Goal: Transaction & Acquisition: Purchase product/service

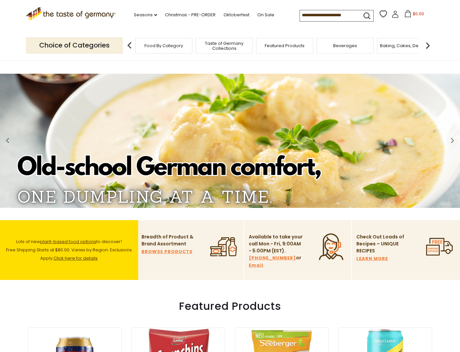
click at [165, 44] on span "Food By Category" at bounding box center [163, 45] width 38 height 5
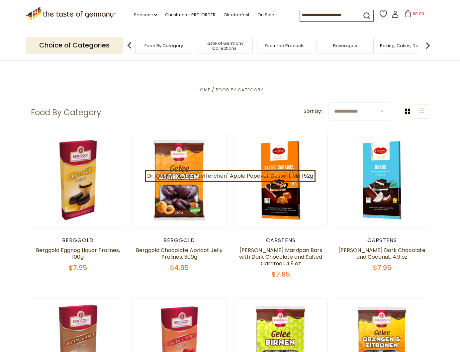
click at [342, 16] on input at bounding box center [328, 14] width 56 height 9
drag, startPoint x: 347, startPoint y: 14, endPoint x: 259, endPoint y: 19, distance: 88.1
click at [260, 18] on div ".st0{fill:#EDD300;} .st1{fill:#D33E21;} .st0{fill:#EDD300;} .st1{fill:#D33E21;}…" at bounding box center [230, 15] width 408 height 31
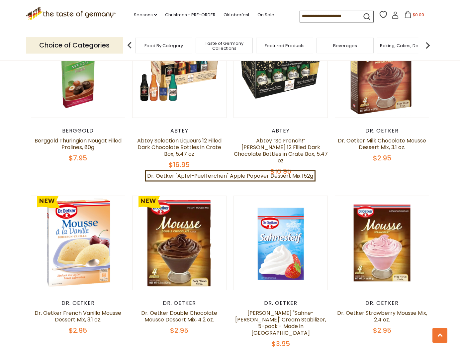
scroll to position [1305, 0]
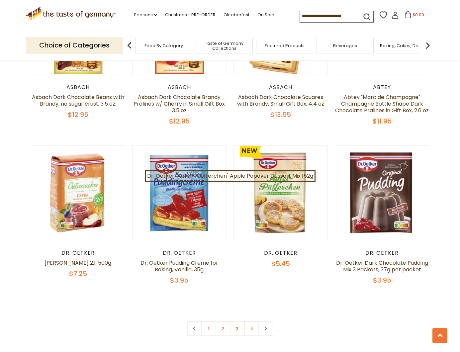
click at [300, 15] on input at bounding box center [328, 15] width 56 height 9
click at [360, 13] on button "submit" at bounding box center [366, 18] width 13 height 12
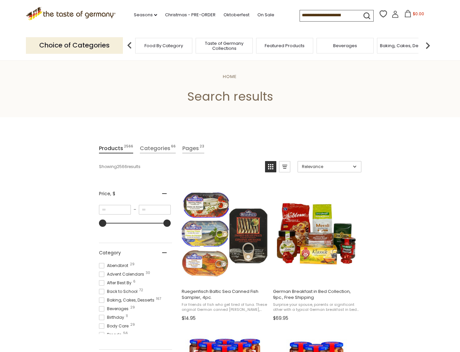
click at [308, 16] on input at bounding box center [328, 14] width 56 height 9
drag, startPoint x: 296, startPoint y: 14, endPoint x: 357, endPoint y: 8, distance: 61.0
click at [356, 12] on input at bounding box center [328, 14] width 56 height 9
click at [343, 11] on input at bounding box center [328, 14] width 56 height 9
click at [406, 45] on span "Baking, Cakes, Desserts" at bounding box center [405, 45] width 51 height 5
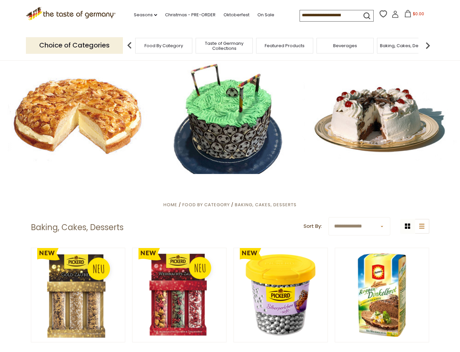
click at [300, 12] on input at bounding box center [328, 14] width 56 height 9
drag, startPoint x: 296, startPoint y: 13, endPoint x: 337, endPoint y: 13, distance: 41.8
click at [337, 13] on input at bounding box center [328, 14] width 56 height 9
drag, startPoint x: 335, startPoint y: 14, endPoint x: 360, endPoint y: 14, distance: 25.6
click at [300, 14] on input at bounding box center [328, 14] width 56 height 9
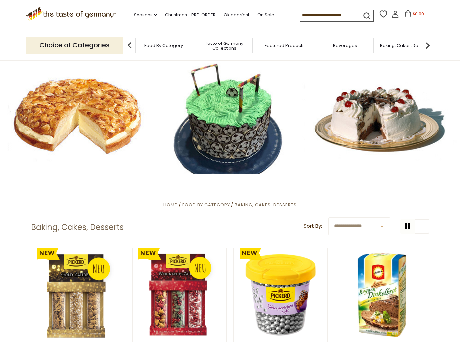
click at [336, 17] on input at bounding box center [328, 14] width 56 height 9
click at [338, 14] on input at bounding box center [328, 14] width 56 height 9
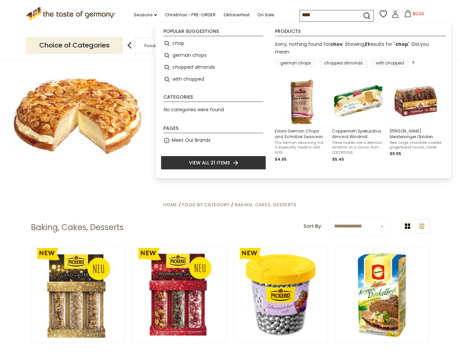
drag, startPoint x: 282, startPoint y: 15, endPoint x: 287, endPoint y: 15, distance: 5.0
click at [300, 15] on input "****" at bounding box center [328, 14] width 56 height 9
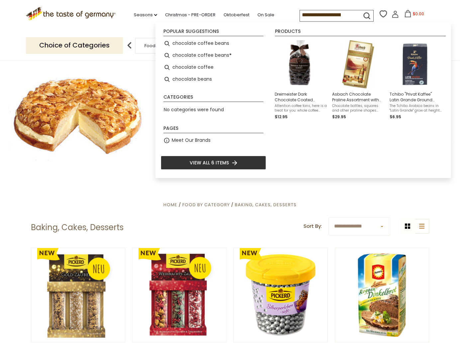
type input "**********"
click at [362, 13] on icon "submit" at bounding box center [366, 15] width 9 height 9
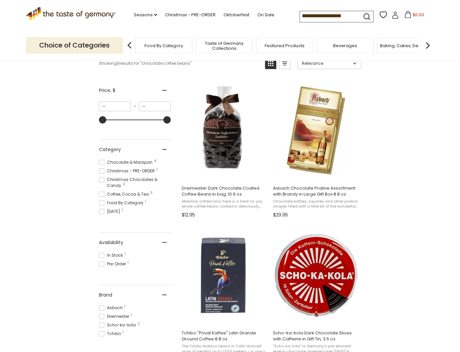
scroll to position [95, 0]
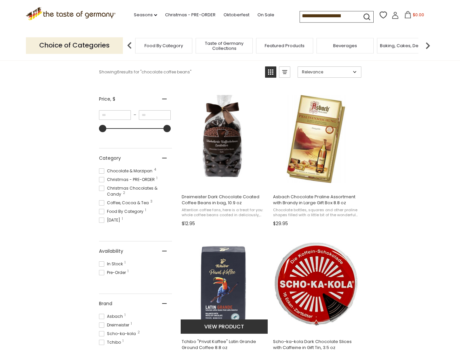
drag, startPoint x: 103, startPoint y: 187, endPoint x: 265, endPoint y: 241, distance: 170.8
click at [241, 232] on div "Products 6 Pages 1 Showing 6 results for " chocolate coffee beans " Relevance R…" at bounding box center [230, 289] width 262 height 481
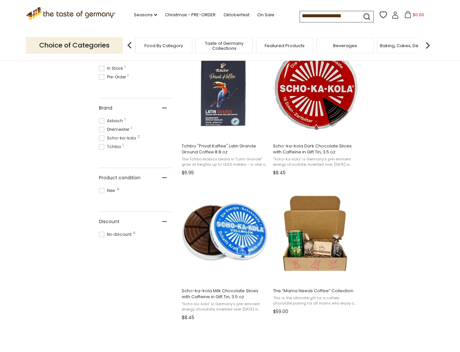
scroll to position [292, 0]
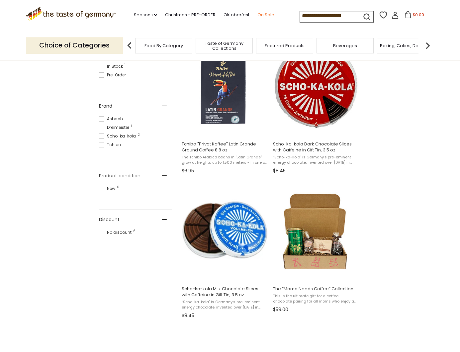
click at [257, 13] on link "On Sale" at bounding box center [265, 14] width 17 height 7
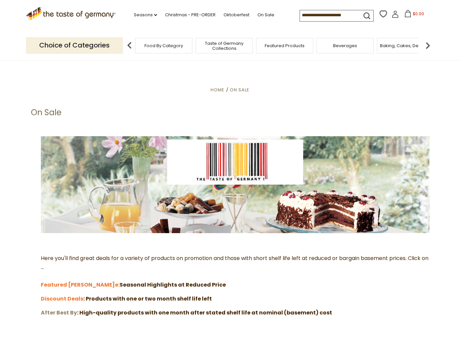
click at [71, 310] on strong "After Best By" at bounding box center [59, 313] width 36 height 8
